Goal: Book appointment/travel/reservation

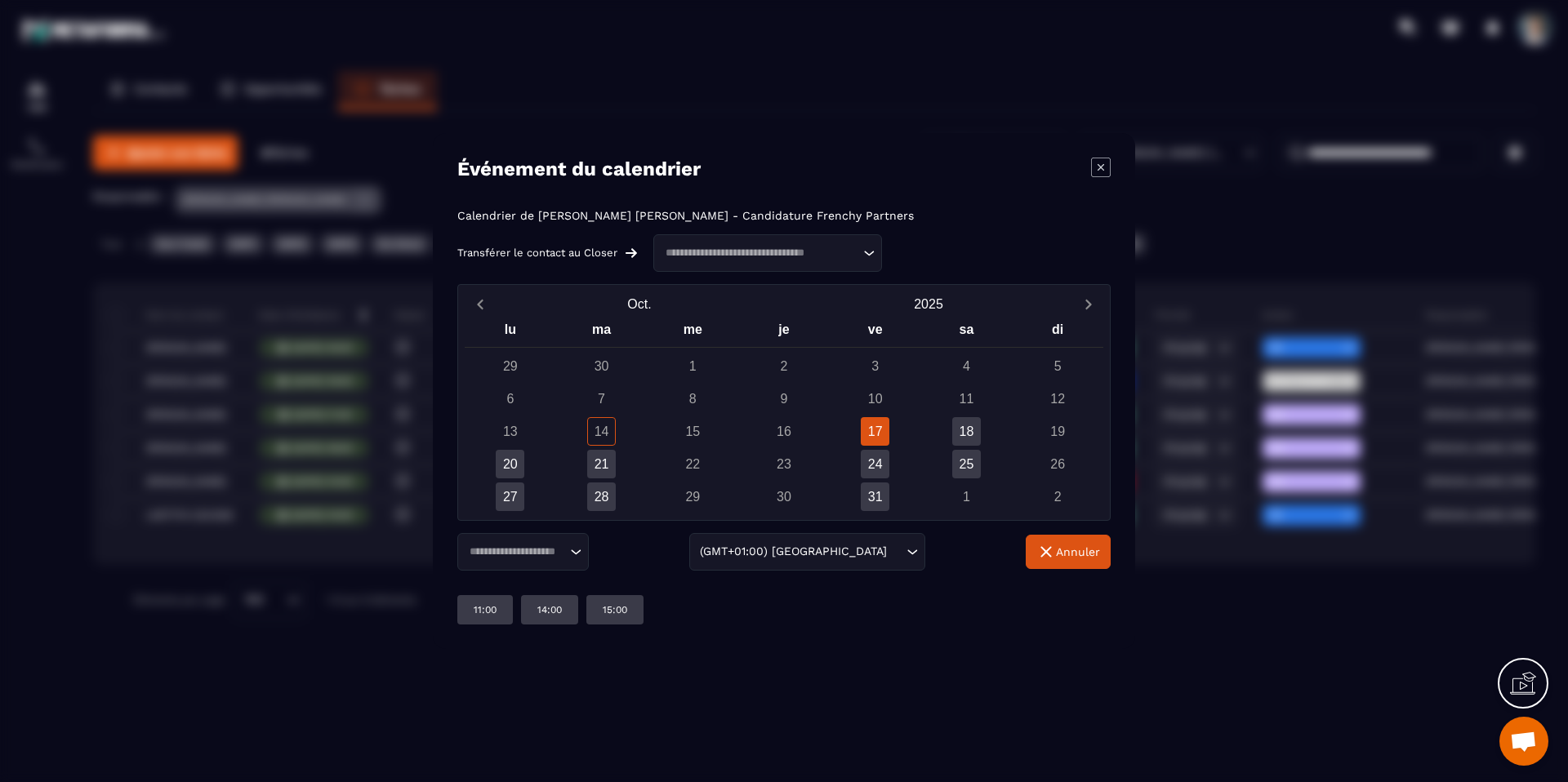
click at [766, 260] on input "Search for option" at bounding box center [760, 253] width 199 height 16
click at [606, 434] on div "14" at bounding box center [601, 431] width 28 height 28
click at [500, 466] on div "20" at bounding box center [510, 464] width 28 height 28
click at [626, 618] on div "14:00" at bounding box center [615, 610] width 58 height 29
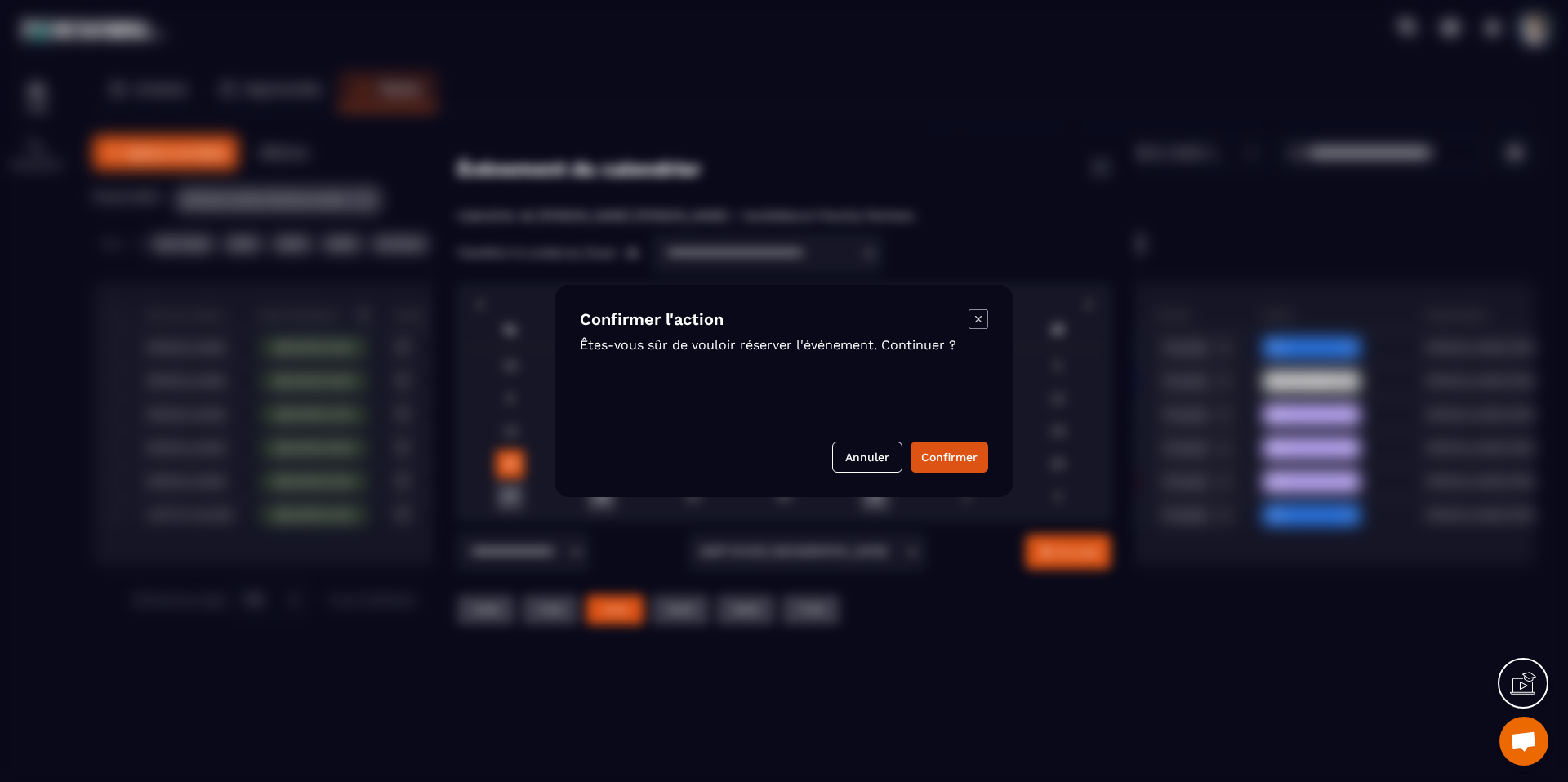
click at [978, 325] on icon "Modal window" at bounding box center [978, 318] width 19 height 19
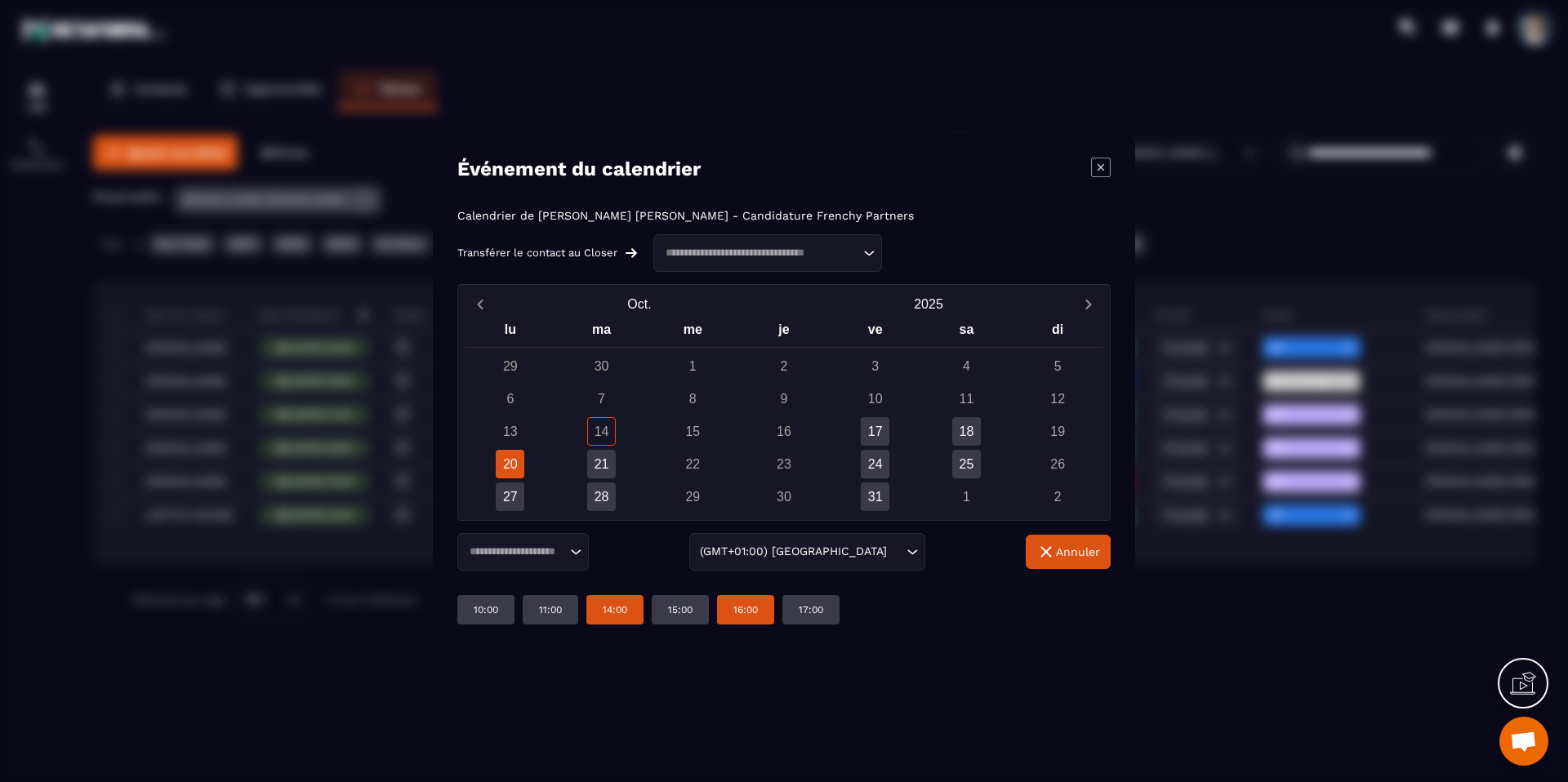
click at [755, 604] on p "16:00" at bounding box center [746, 610] width 25 height 13
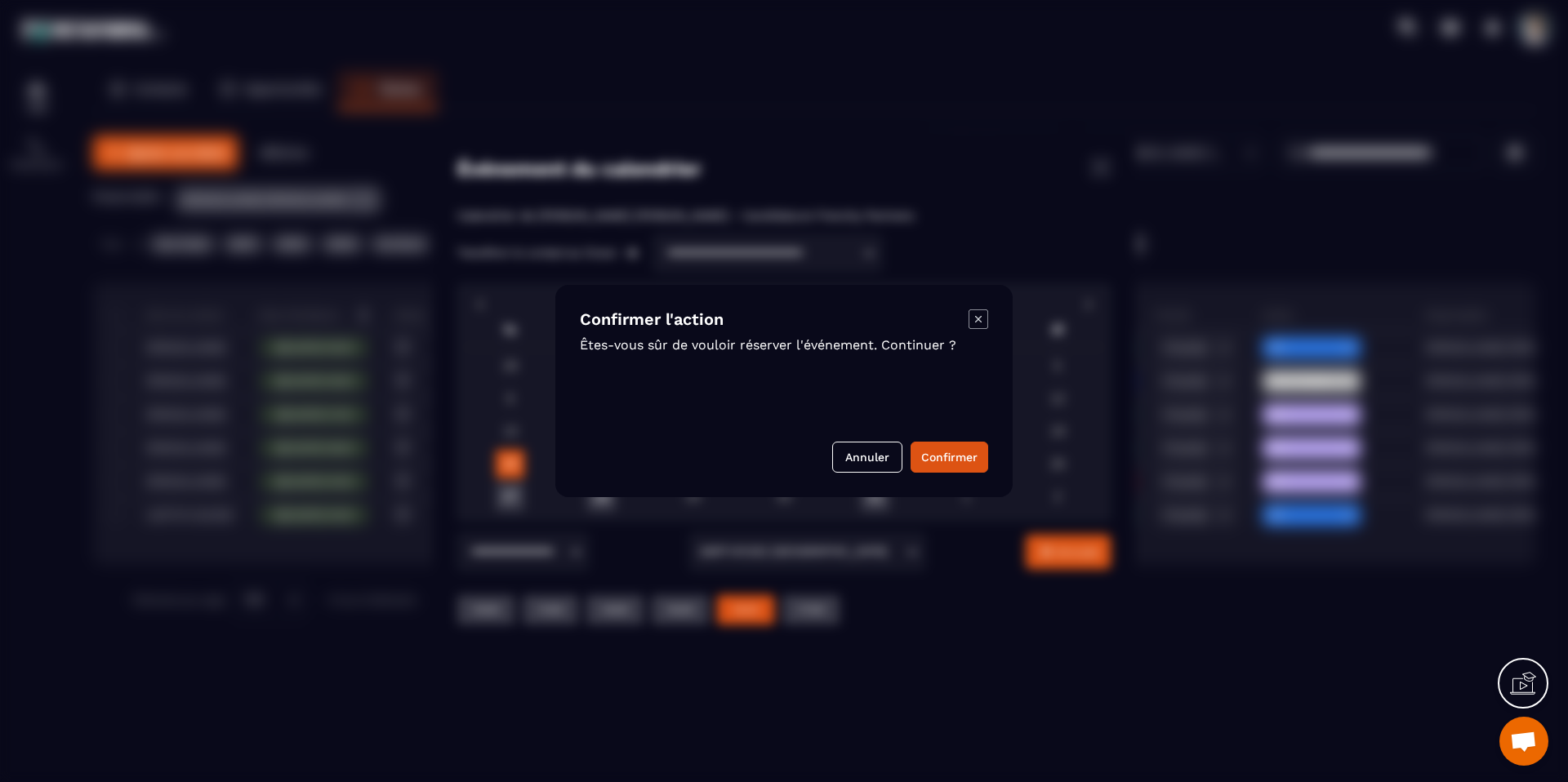
drag, startPoint x: 979, startPoint y: 314, endPoint x: 961, endPoint y: 343, distance: 34.1
click at [978, 314] on icon "Modal window" at bounding box center [978, 318] width 19 height 19
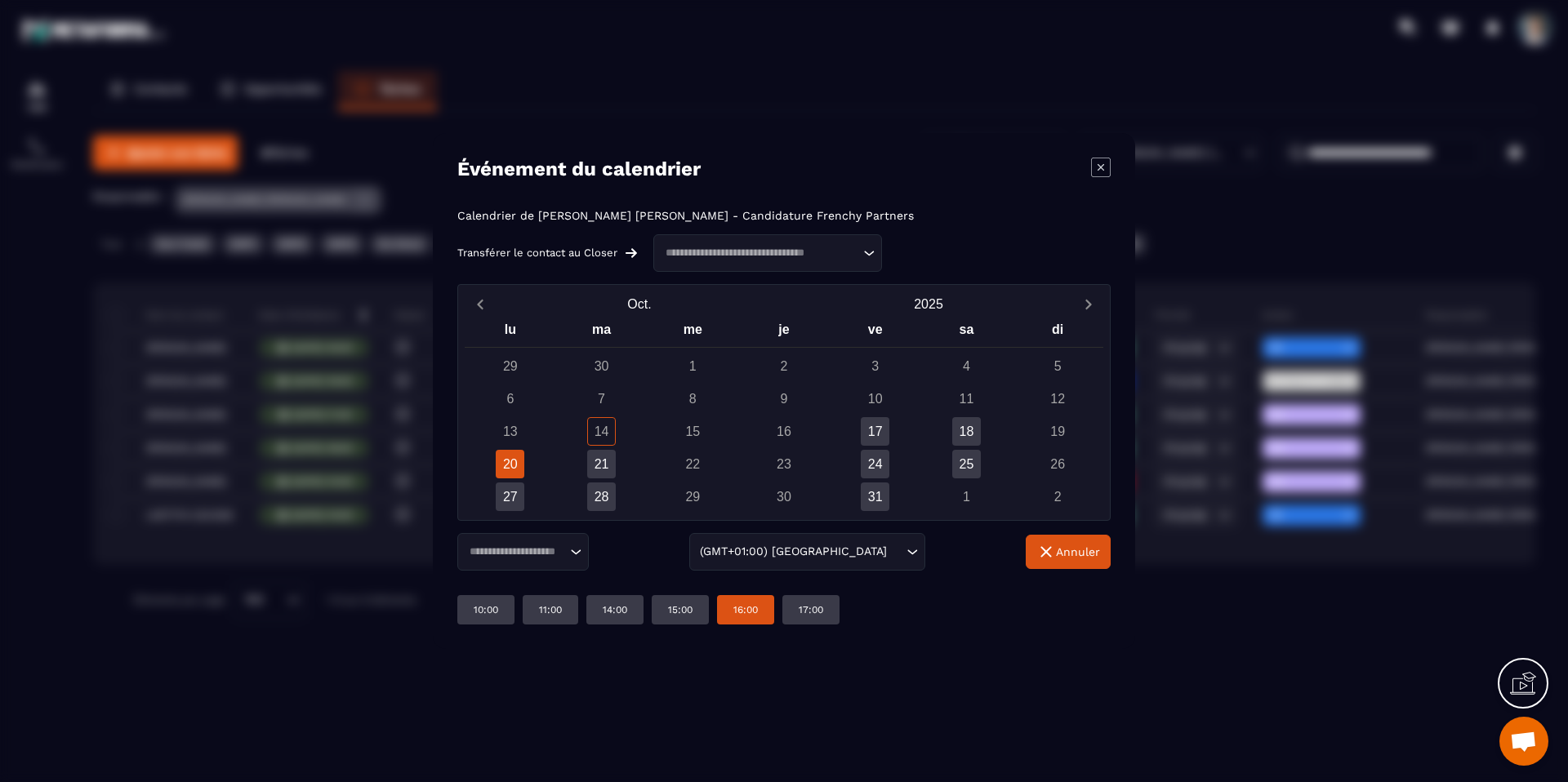
click at [762, 614] on div "16:00" at bounding box center [746, 610] width 58 height 29
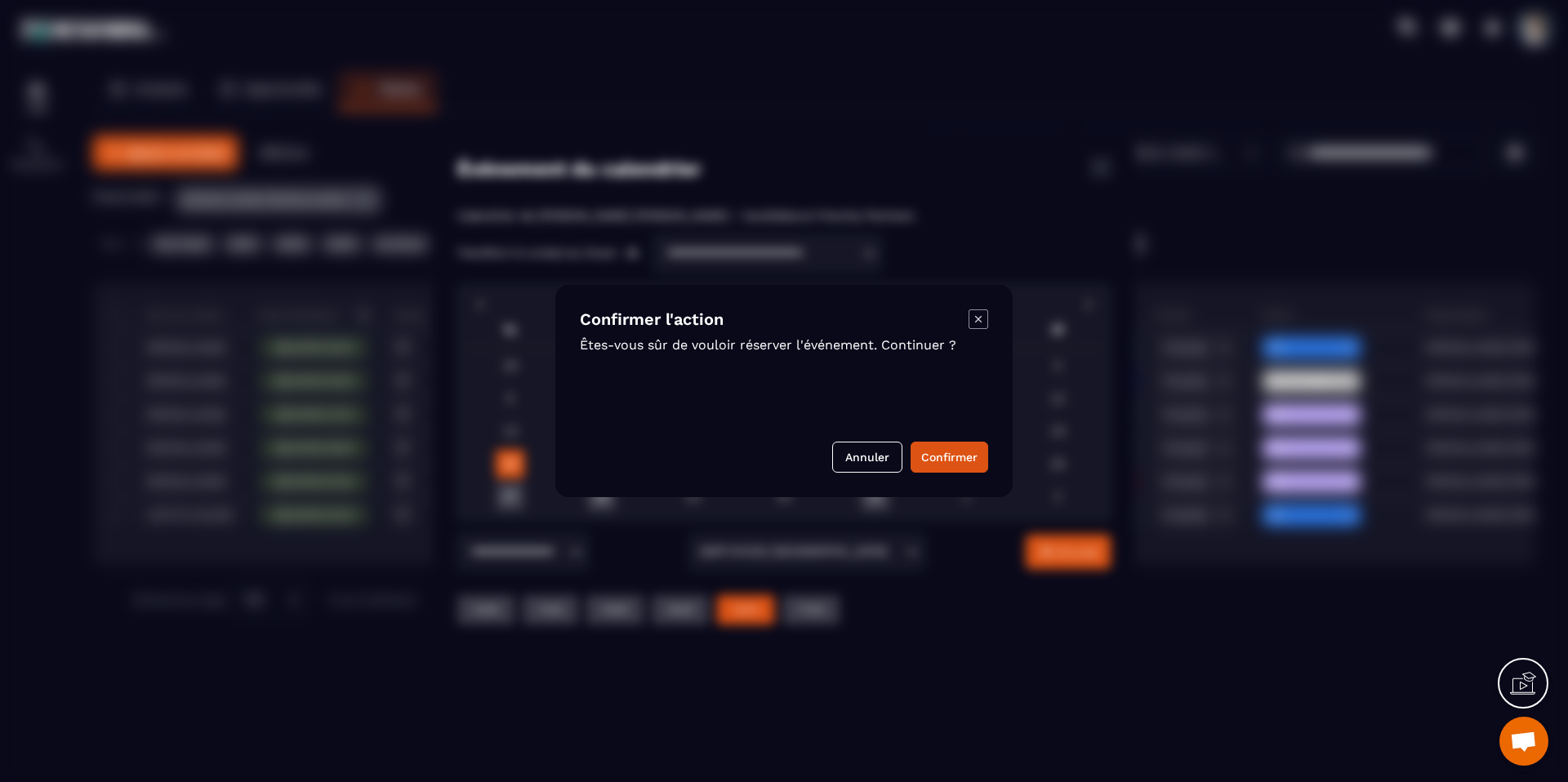
click at [994, 456] on div "Confirmer l'action Êtes-vous sûr de vouloir réserver l'événement. Continuer ? A…" at bounding box center [784, 391] width 457 height 212
drag, startPoint x: 937, startPoint y: 462, endPoint x: 1022, endPoint y: 430, distance: 90.8
click at [937, 462] on button "Confirmer" at bounding box center [950, 457] width 78 height 31
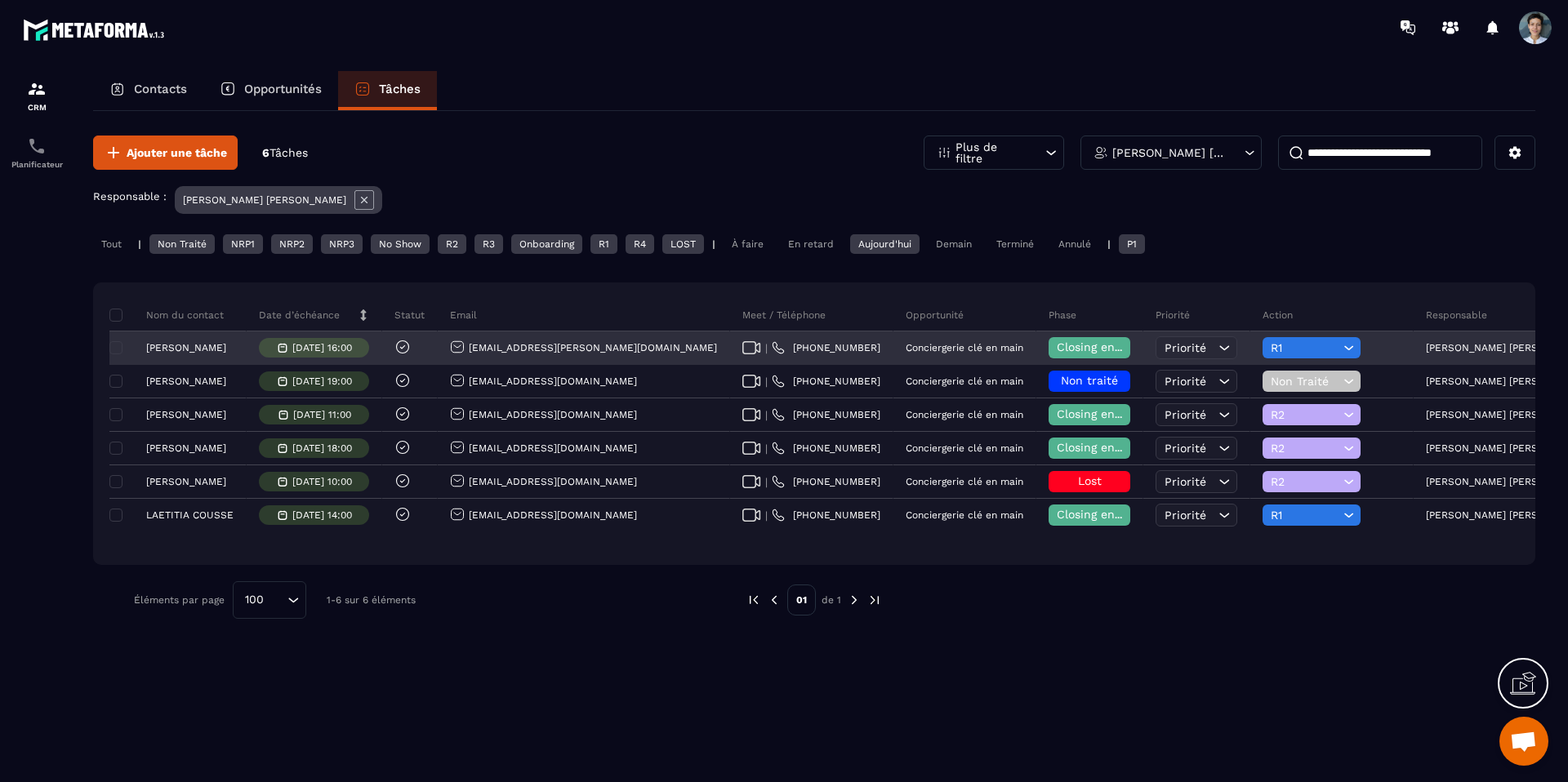
click at [1271, 347] on span "R1" at bounding box center [1305, 348] width 69 height 13
